Goal: Information Seeking & Learning: Learn about a topic

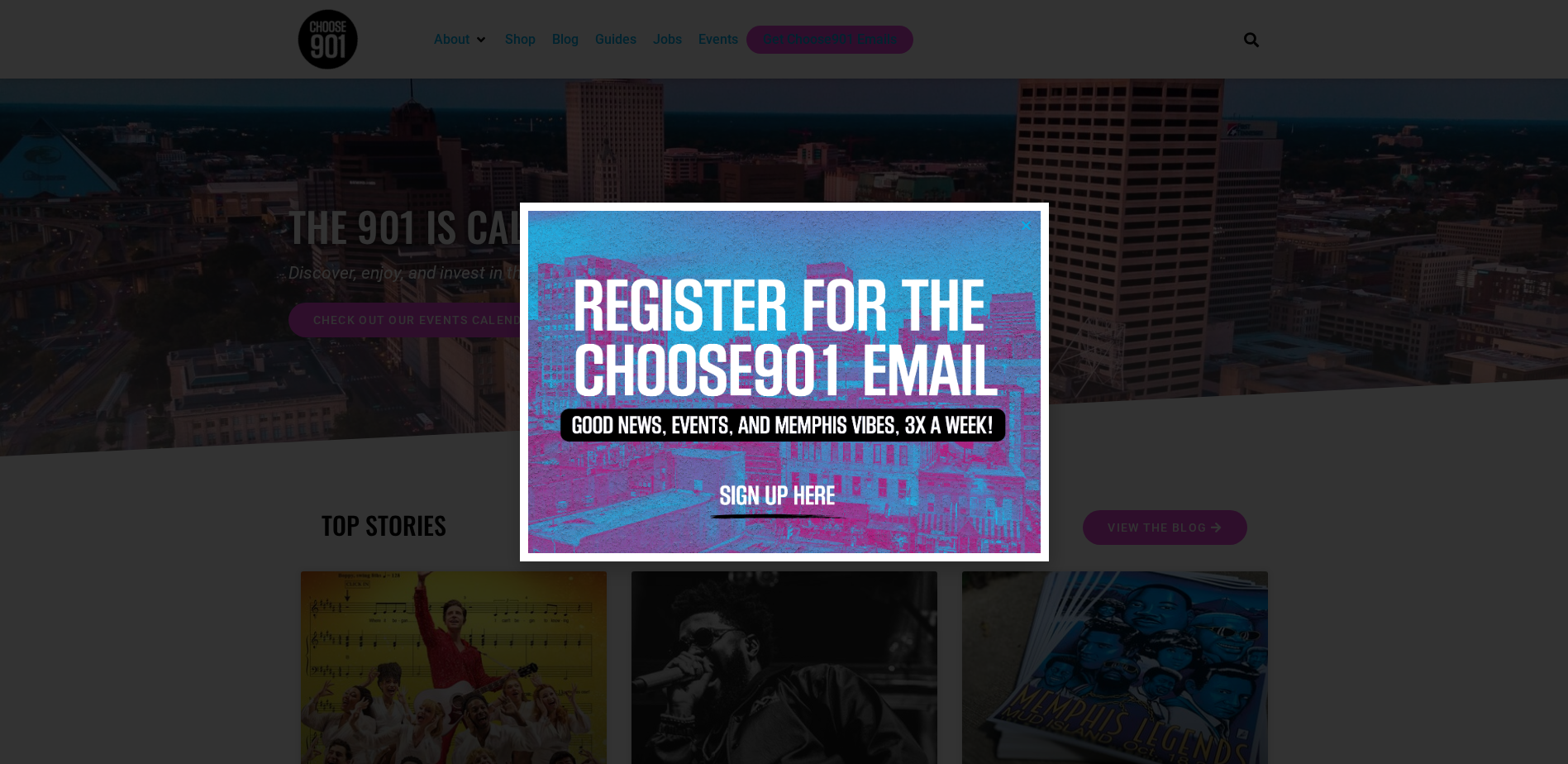
click at [1028, 227] on icon "Close" at bounding box center [1026, 225] width 12 height 12
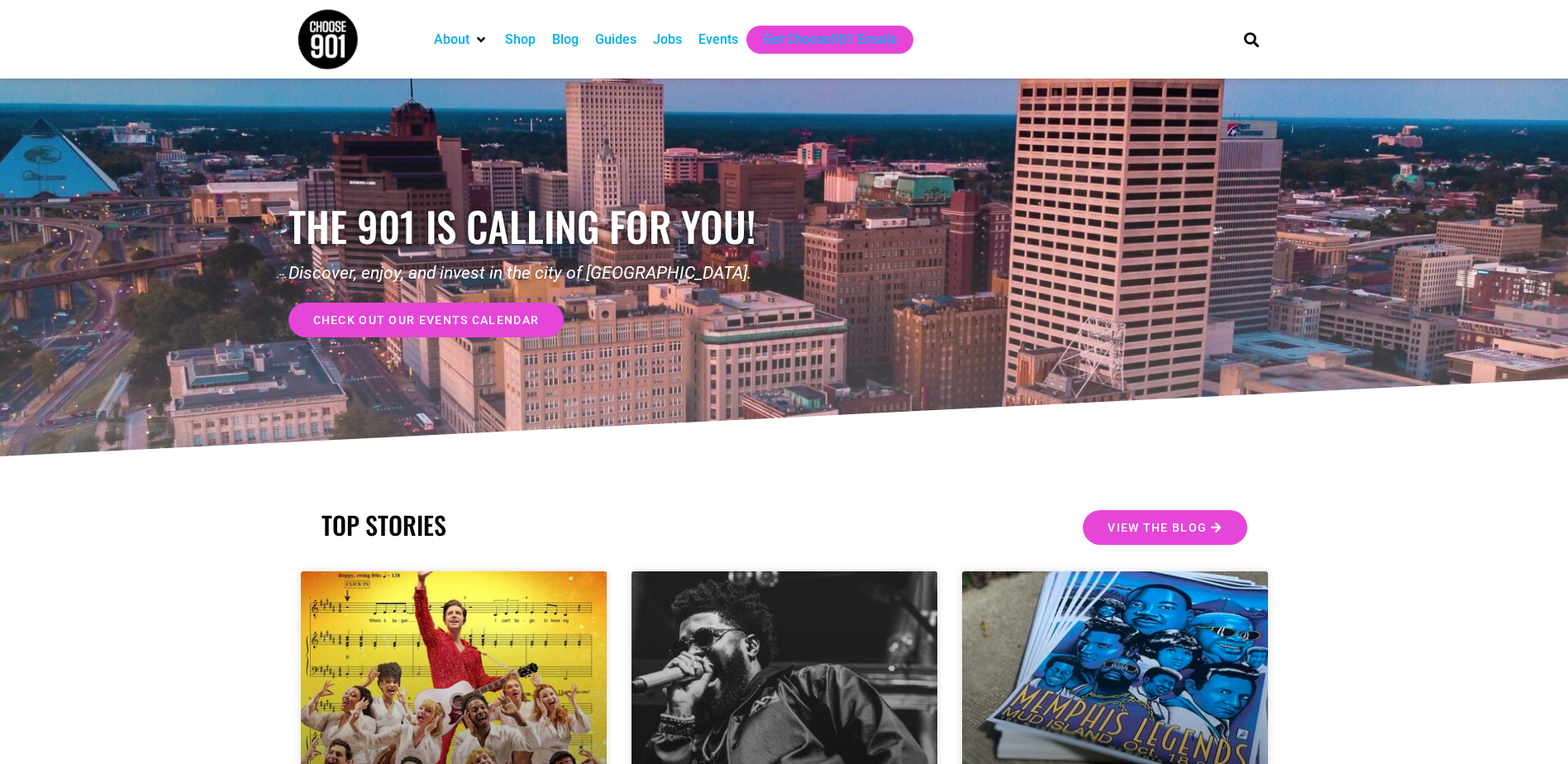
click at [715, 39] on div "Events" at bounding box center [718, 39] width 40 height 20
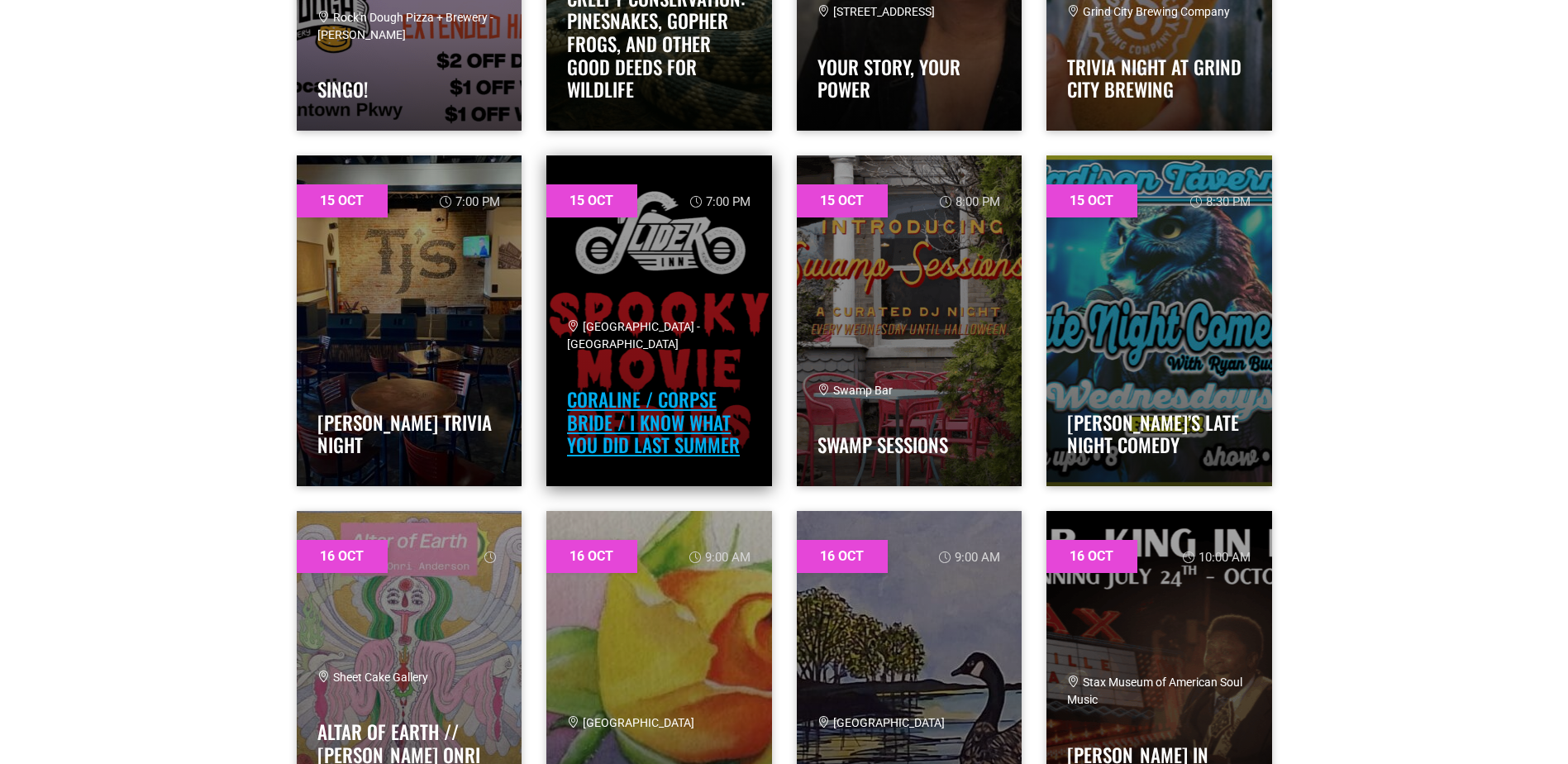
scroll to position [4218, 0]
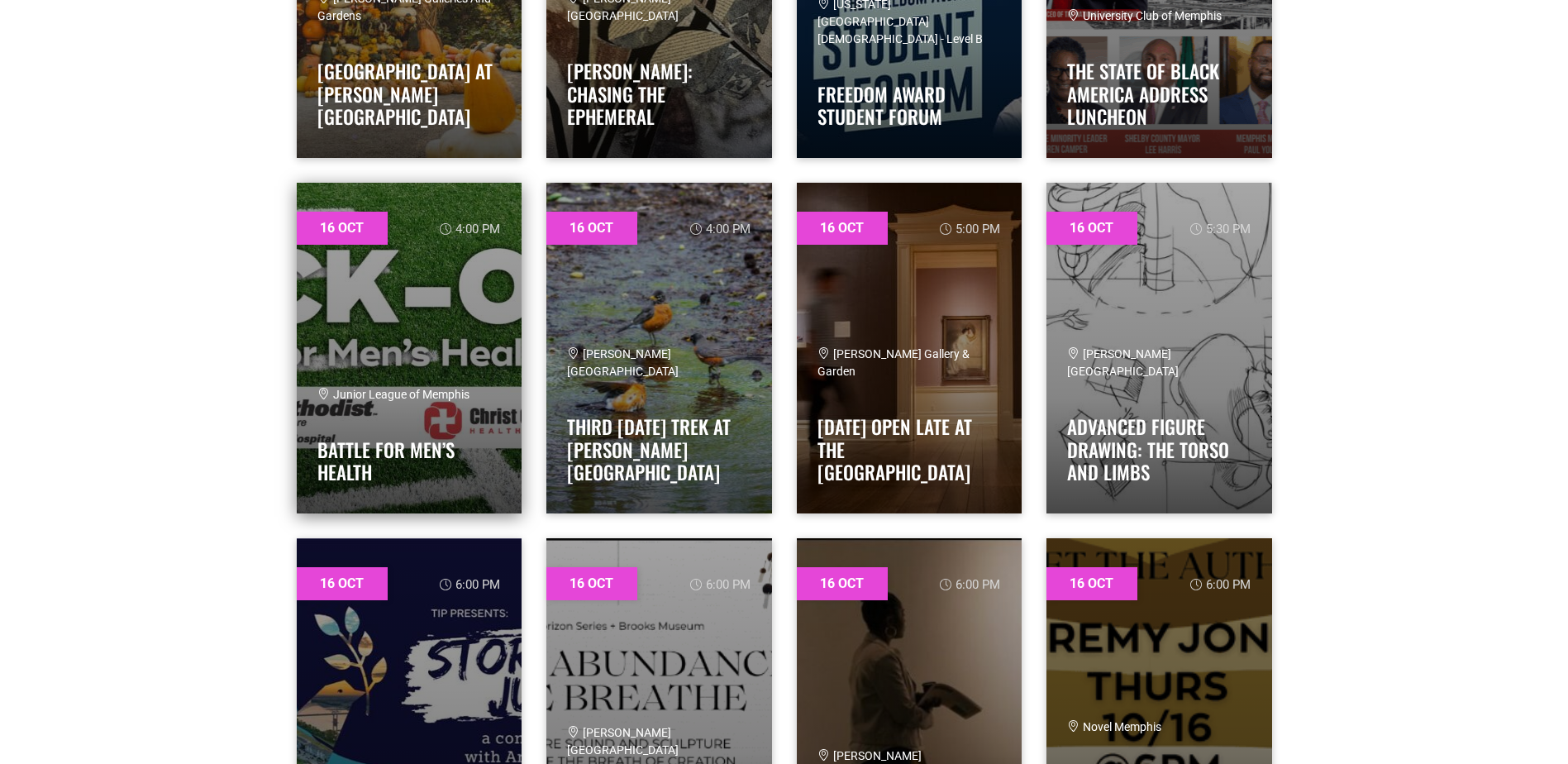
scroll to position [5294, 0]
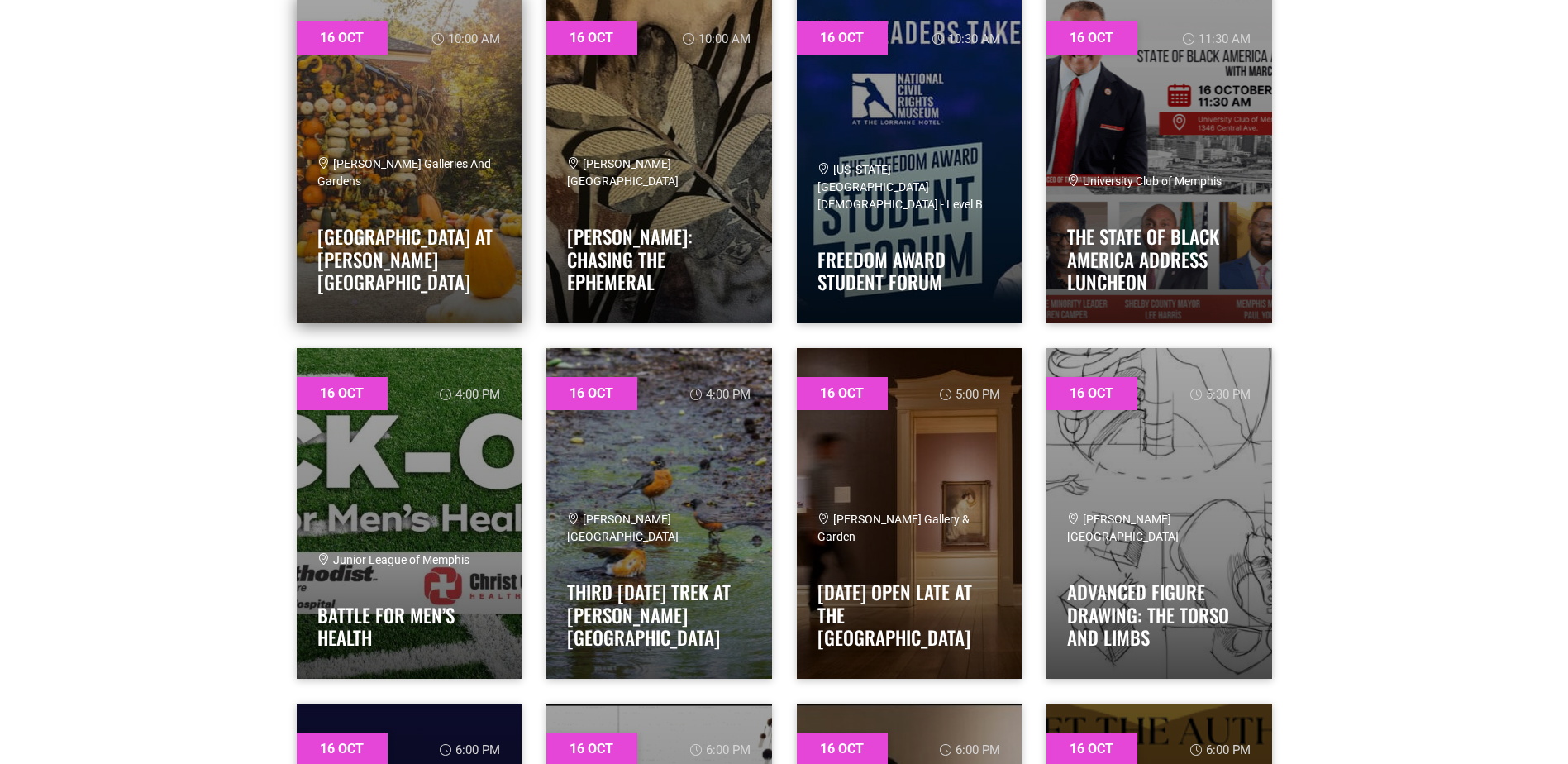
click at [465, 226] on h4 "[GEOGRAPHIC_DATA] at [PERSON_NAME][GEOGRAPHIC_DATA]" at bounding box center [409, 255] width 184 height 78
click at [434, 246] on link "[GEOGRAPHIC_DATA] at [PERSON_NAME][GEOGRAPHIC_DATA]" at bounding box center [405, 259] width 175 height 74
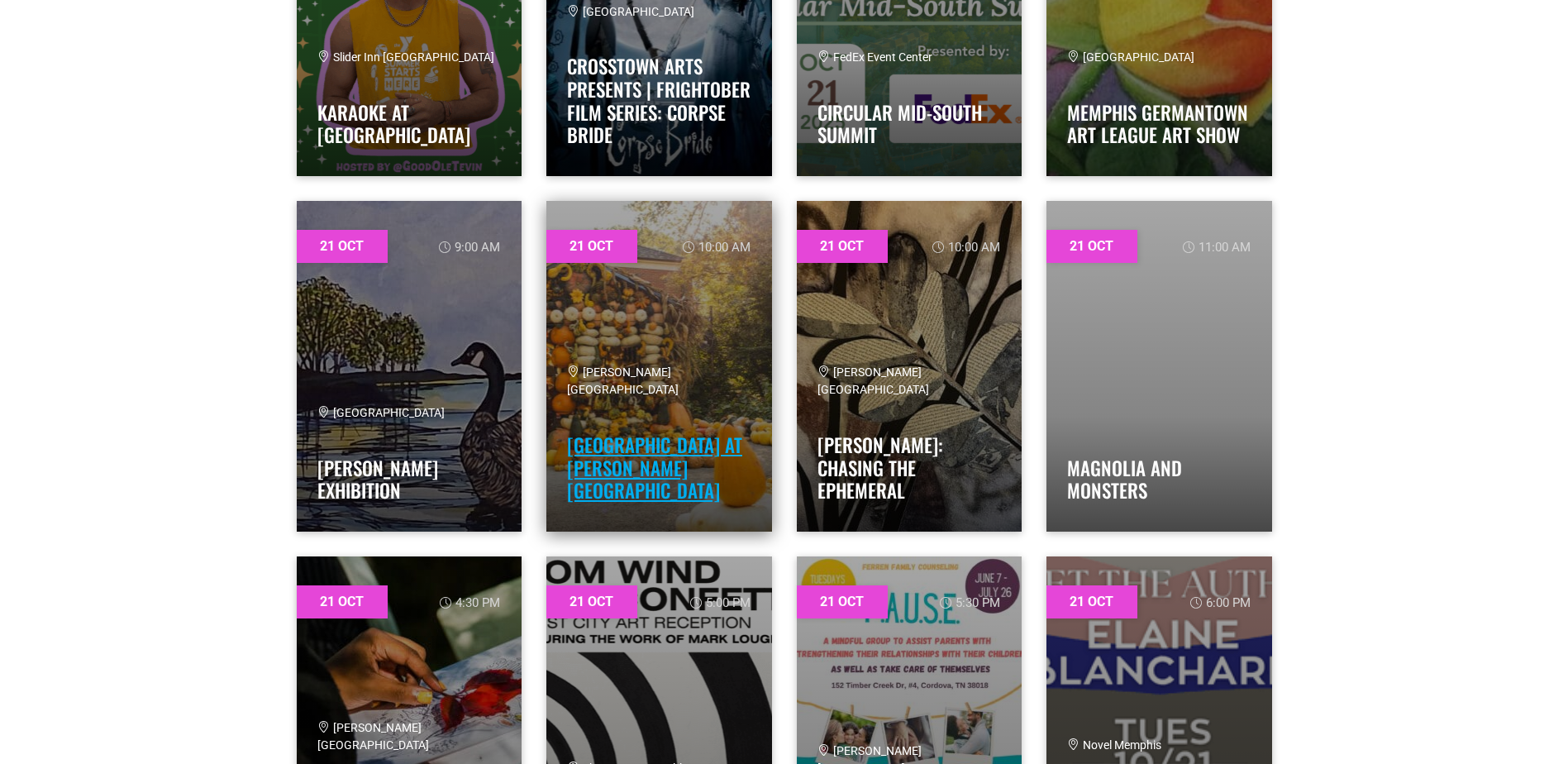
scroll to position [16555, 0]
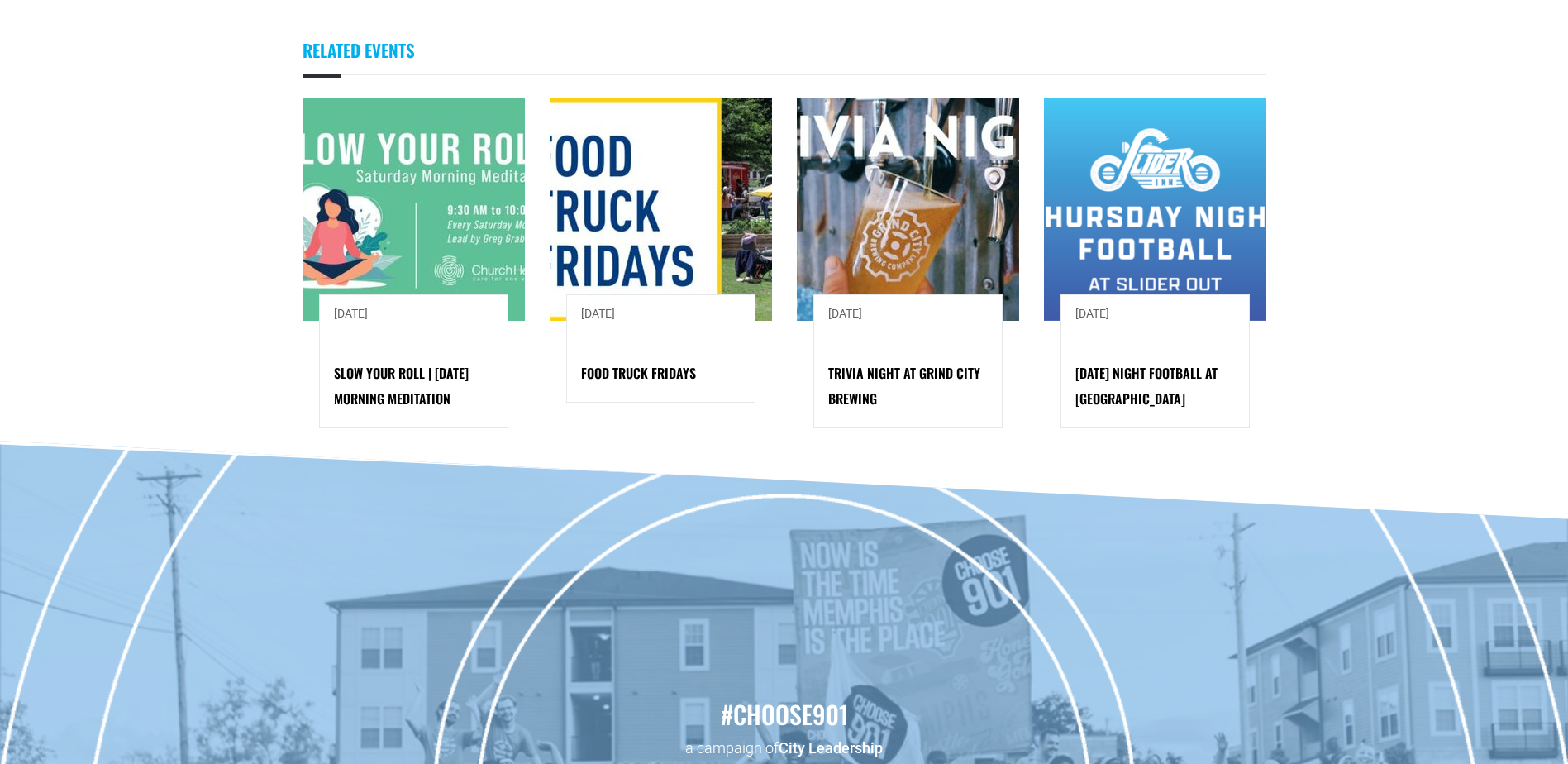
scroll to position [1406, 0]
